Goal: Task Accomplishment & Management: Complete application form

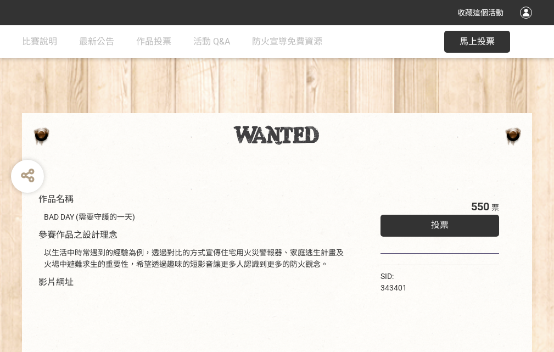
click at [528, 23] on div "收藏這個活動" at bounding box center [277, 12] width 554 height 25
click at [343, 108] on div "作品名稱 BAD DAY (需要守護的一天) 參賽作品之設計理念 以生活中時常遇到的經驗為例，透過對比的方式宣傳住宅用火災警報器、家庭逃生計畫及火場中避難求生…" at bounding box center [277, 256] width 554 height 462
click at [437, 223] on span "投票" at bounding box center [440, 225] width 18 height 10
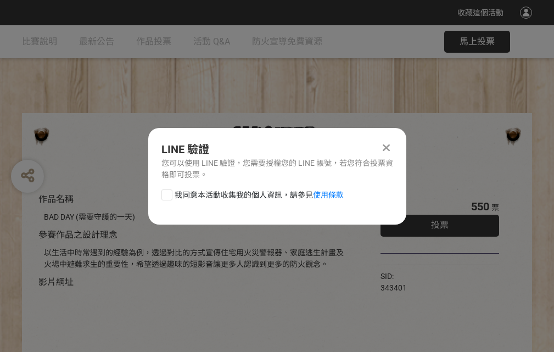
click at [166, 193] on div at bounding box center [167, 195] width 11 height 11
checkbox input "true"
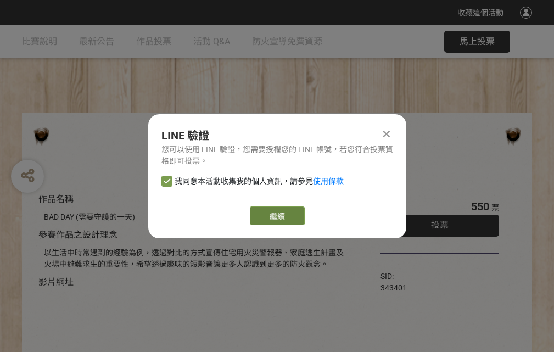
click at [276, 216] on link "繼續" at bounding box center [277, 216] width 55 height 19
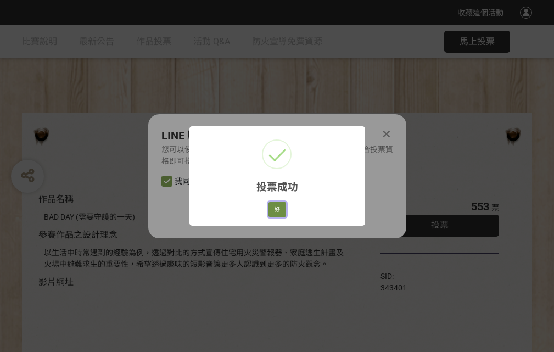
click at [274, 208] on button "好" at bounding box center [278, 209] width 18 height 15
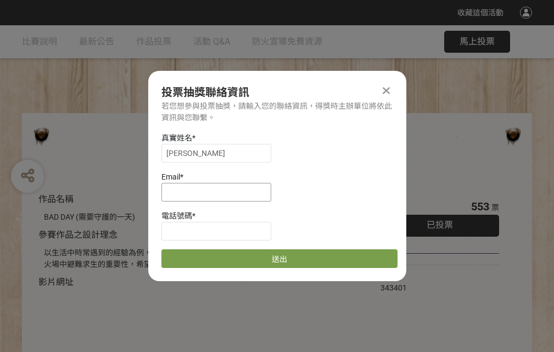
click at [220, 192] on input at bounding box center [217, 192] width 110 height 19
type input "[EMAIL_ADDRESS][DOMAIN_NAME]"
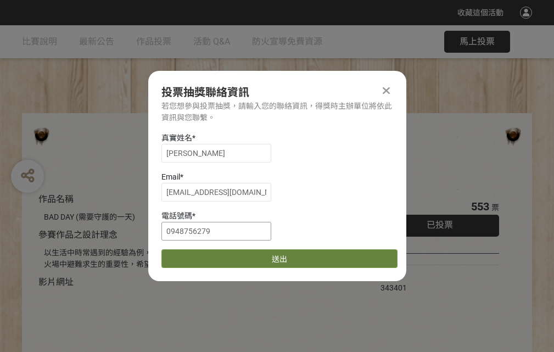
type input "0948756279"
click at [193, 255] on button "送出" at bounding box center [280, 258] width 236 height 19
